Goal: Task Accomplishment & Management: Complete application form

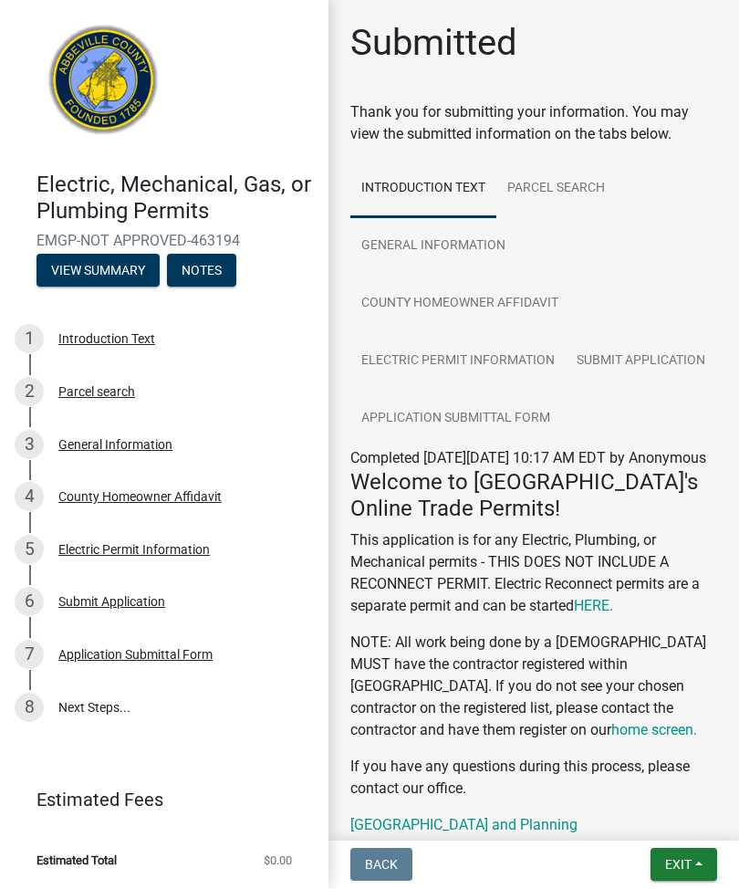
click at [131, 260] on button "View Summary" at bounding box center [98, 271] width 123 height 33
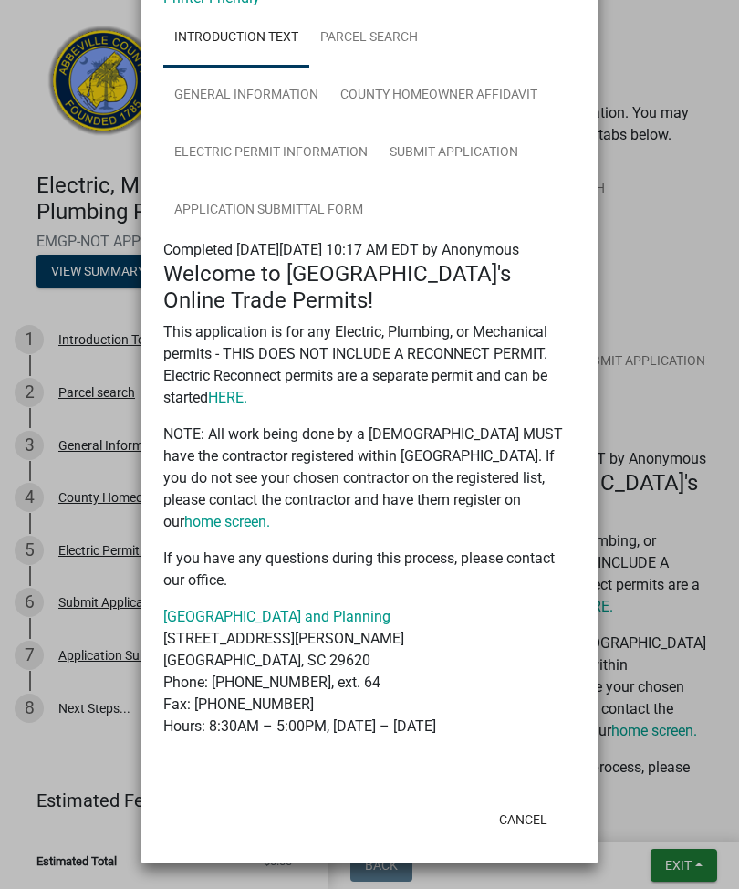
scroll to position [110, 0]
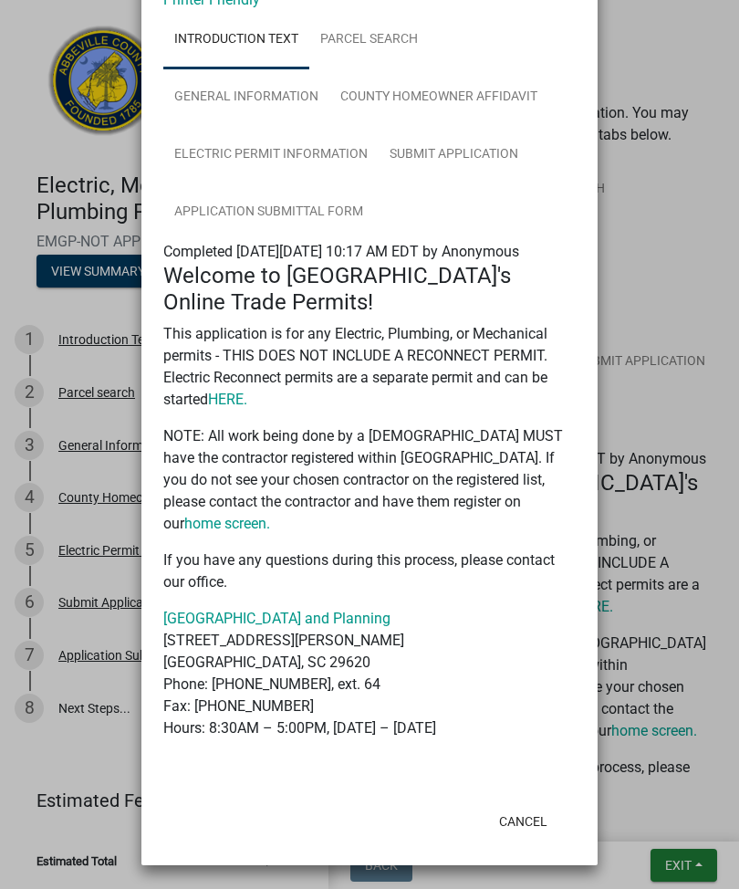
click at [532, 813] on button "Cancel" at bounding box center [524, 821] width 78 height 33
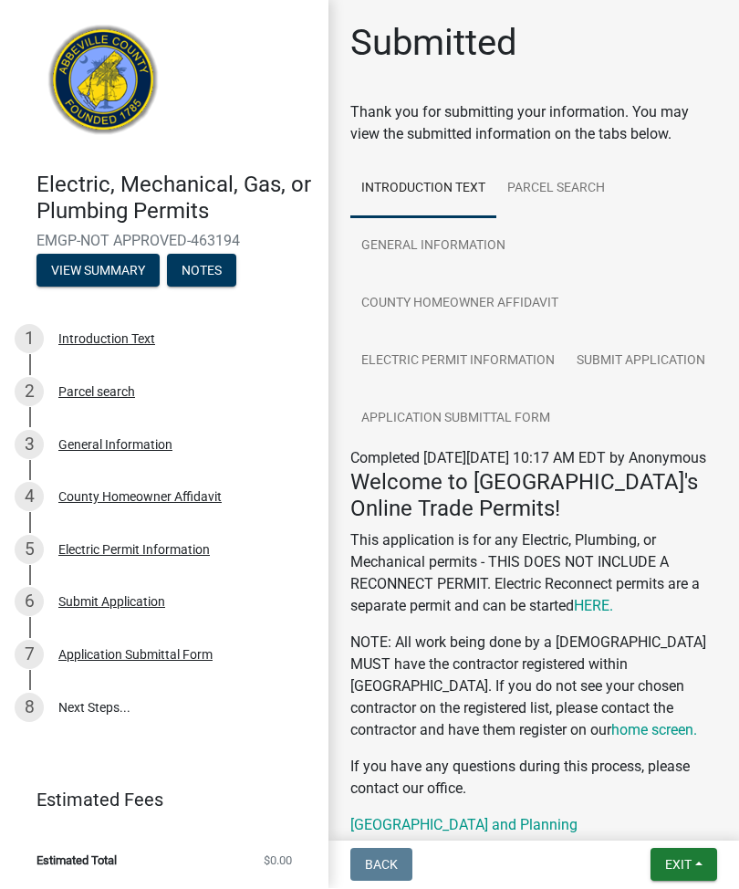
click at [208, 257] on button "Notes" at bounding box center [201, 271] width 69 height 33
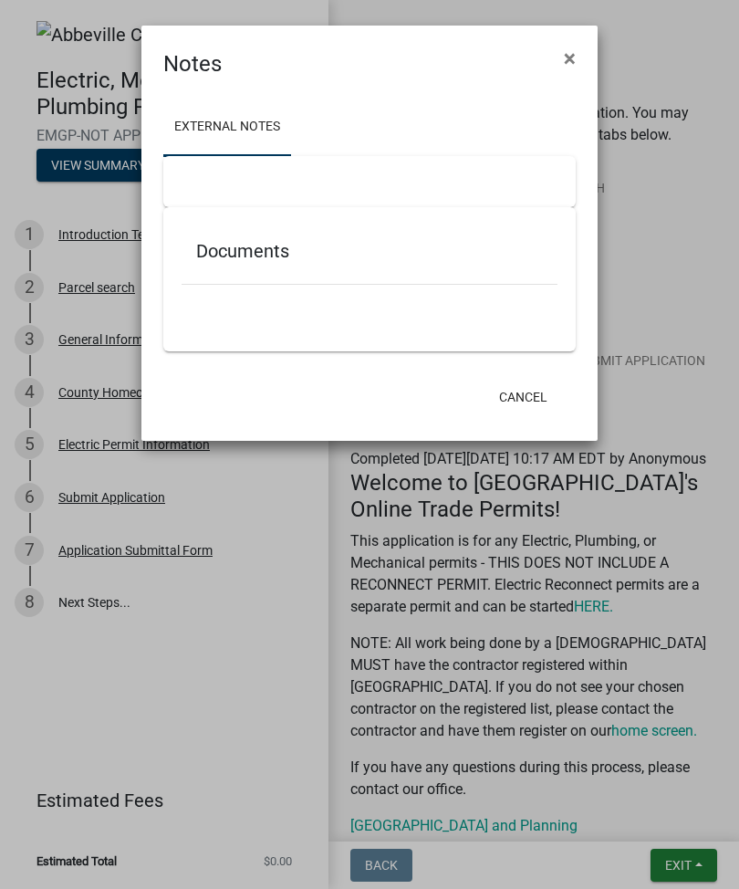
click at [564, 51] on span "×" at bounding box center [570, 59] width 12 height 26
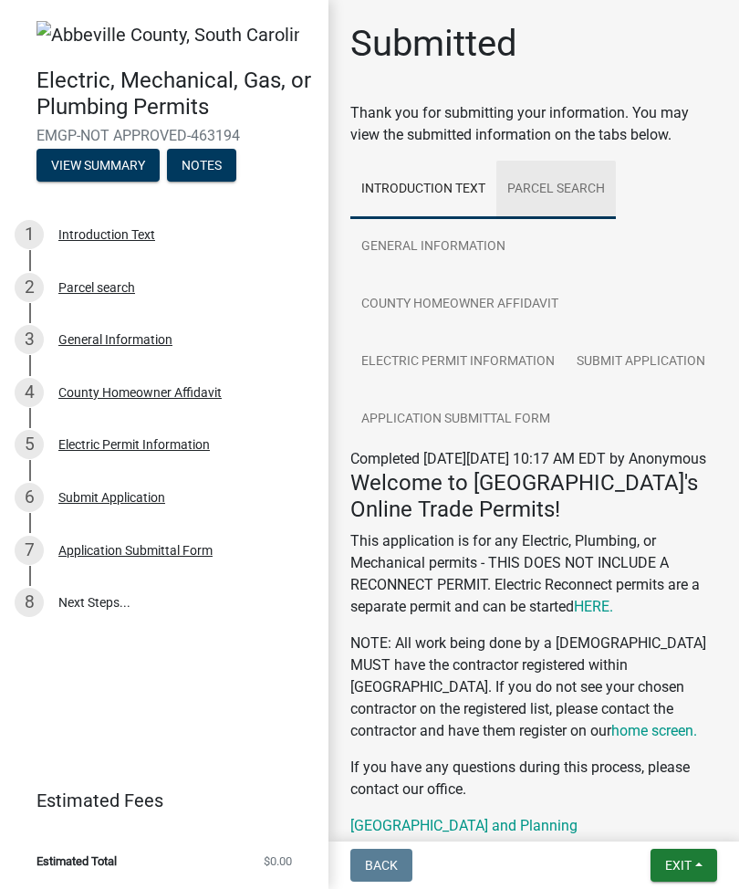
click at [557, 190] on link "Parcel search" at bounding box center [557, 190] width 120 height 58
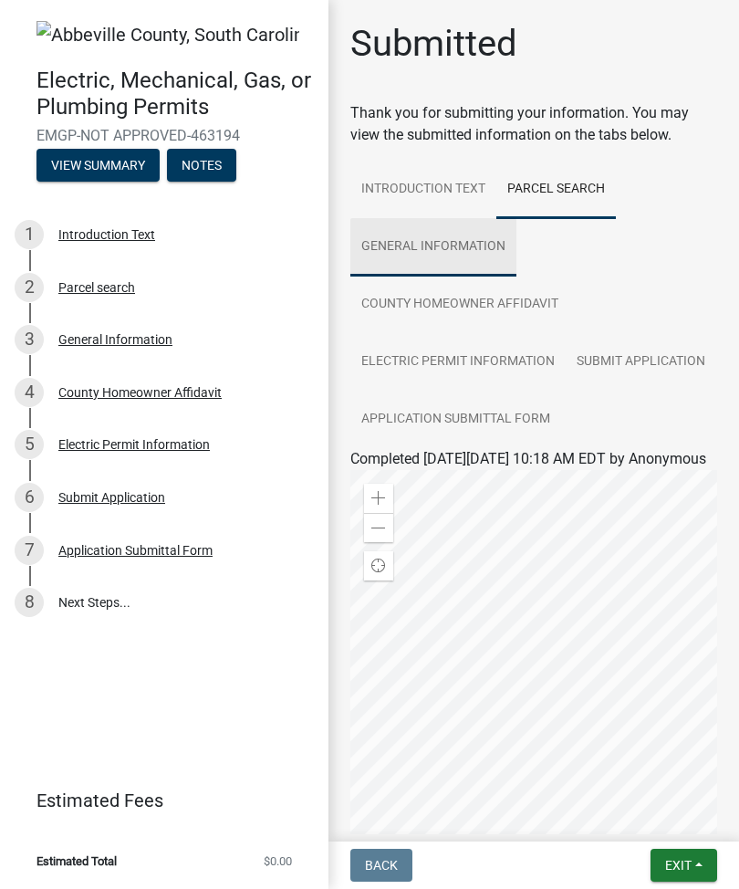
click at [456, 237] on link "General Information" at bounding box center [434, 247] width 166 height 58
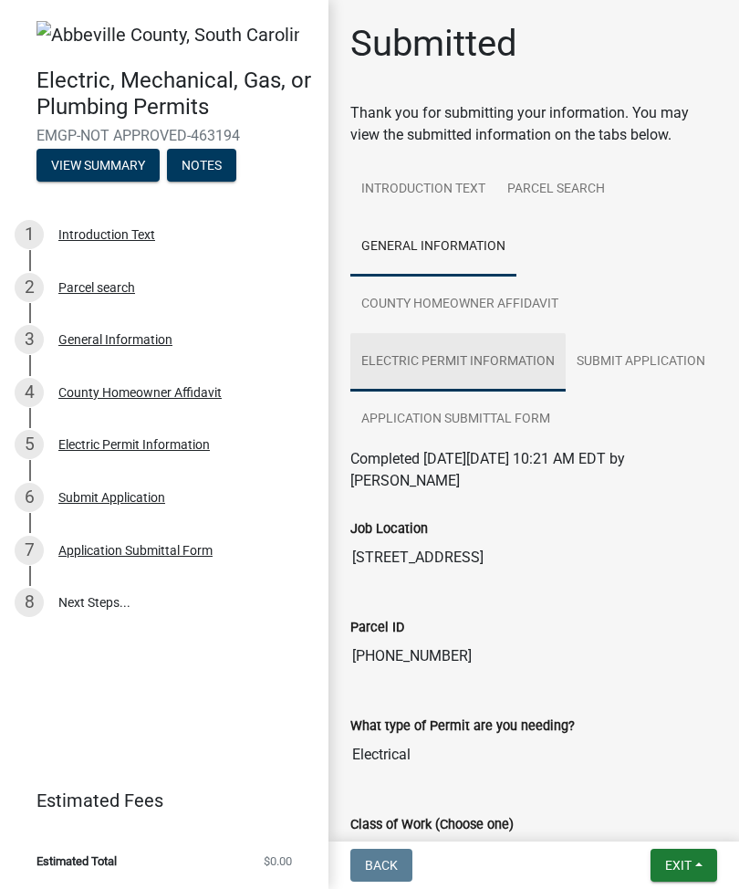
click at [456, 352] on link "Electric Permit Information" at bounding box center [458, 362] width 215 height 58
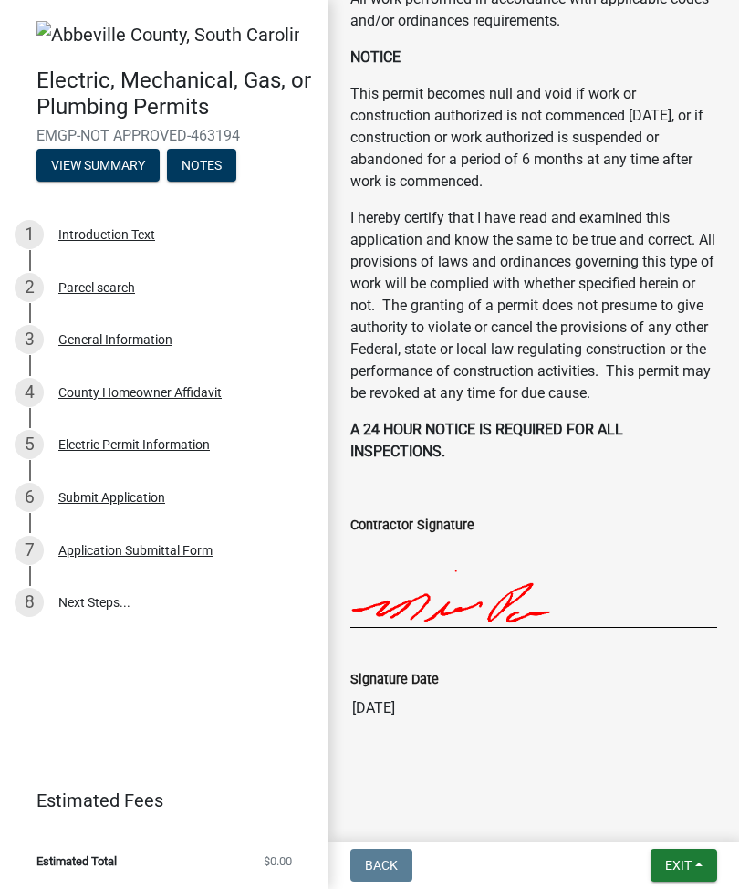
scroll to position [1224, 0]
click at [685, 865] on span "Exit" at bounding box center [679, 865] width 26 height 15
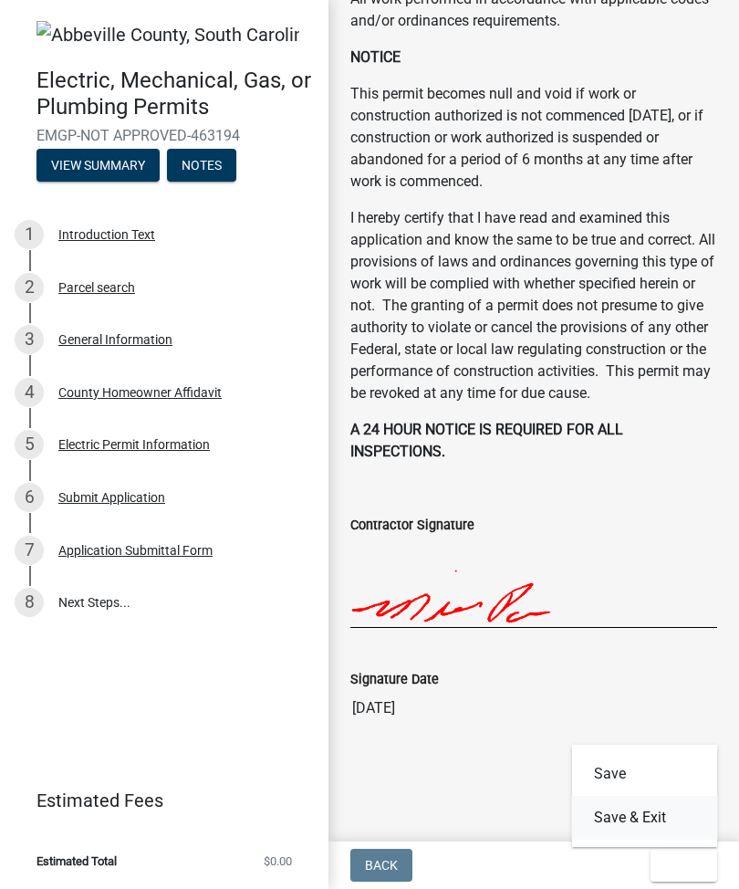
click at [644, 809] on button "Save & Exit" at bounding box center [645, 818] width 146 height 44
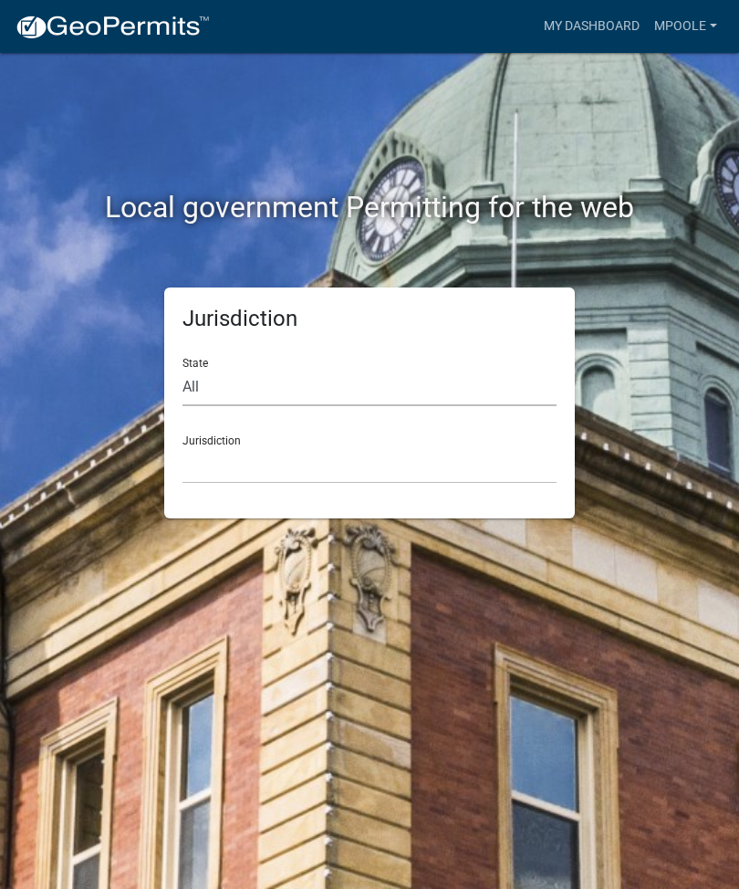
click at [203, 389] on select "All [US_STATE] [US_STATE] [US_STATE] [US_STATE] [US_STATE] [US_STATE] [US_STATE…" at bounding box center [370, 387] width 374 height 37
click at [259, 376] on select "All [US_STATE] [US_STATE] [US_STATE] [US_STATE] [US_STATE] [US_STATE] [US_STATE…" at bounding box center [370, 387] width 374 height 37
select select "[US_STATE]"
click at [220, 454] on select "[GEOGRAPHIC_DATA], [US_STATE] [GEOGRAPHIC_DATA], [US_STATE]" at bounding box center [370, 464] width 374 height 37
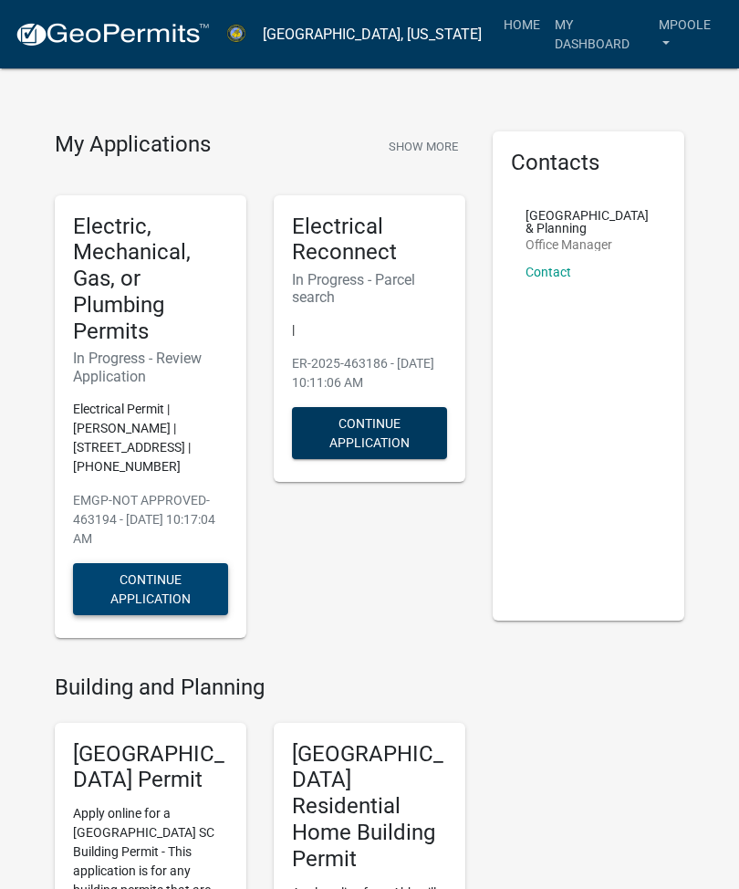
click at [183, 563] on button "Continue Application" at bounding box center [150, 589] width 155 height 52
